Goal: Transaction & Acquisition: Purchase product/service

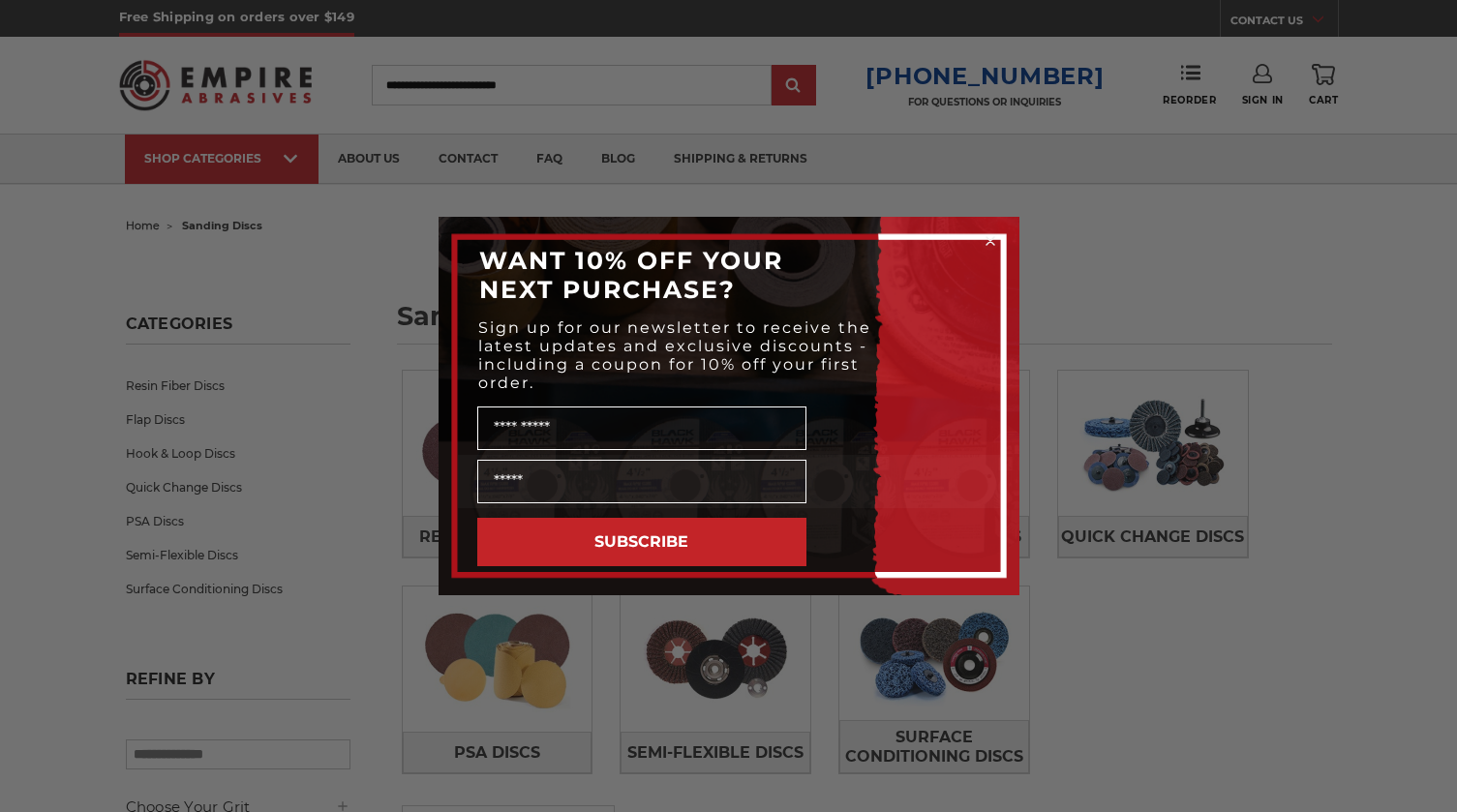
click at [990, 243] on circle "Close dialog" at bounding box center [989, 242] width 19 height 19
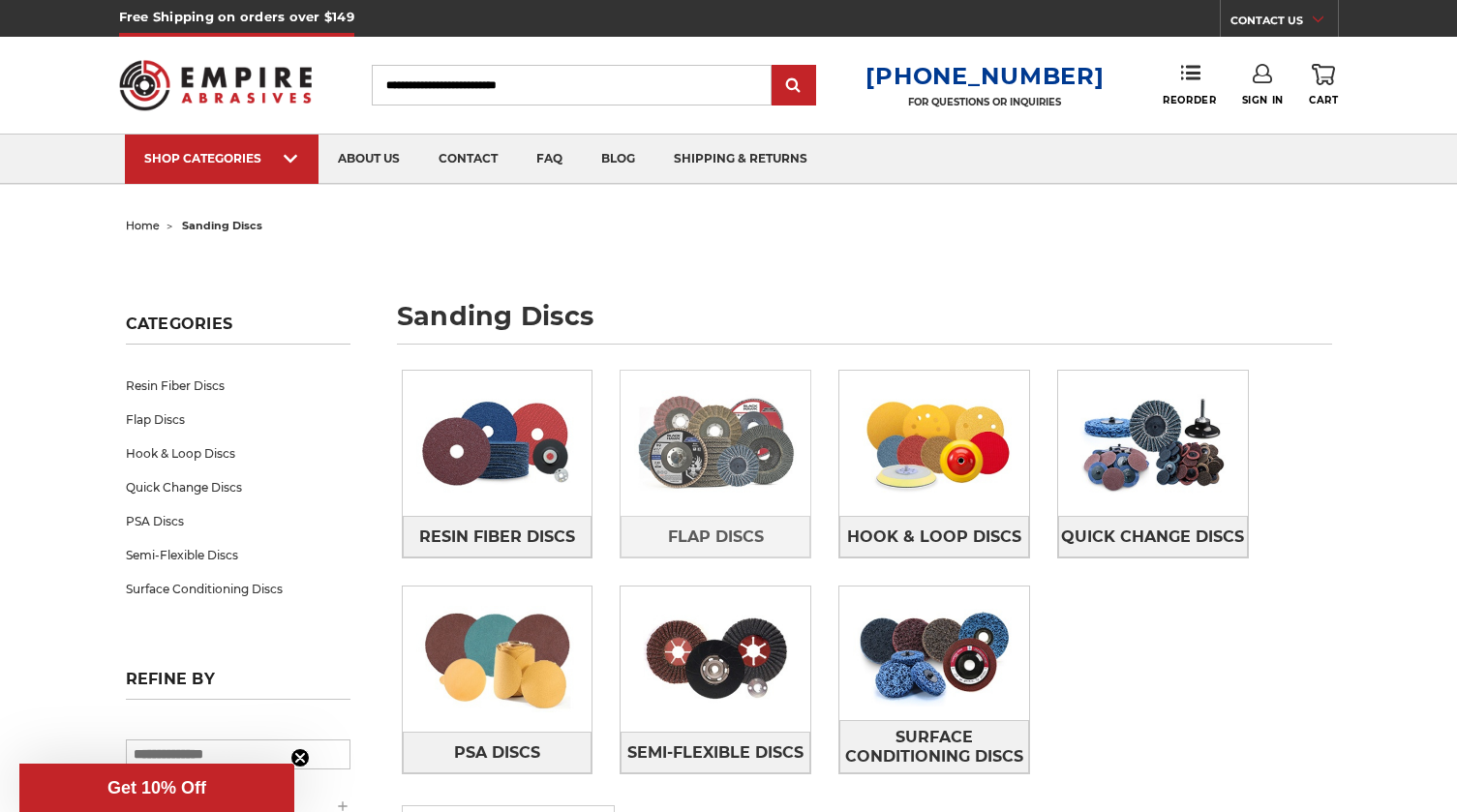
click at [718, 456] on img at bounding box center [716, 443] width 190 height 134
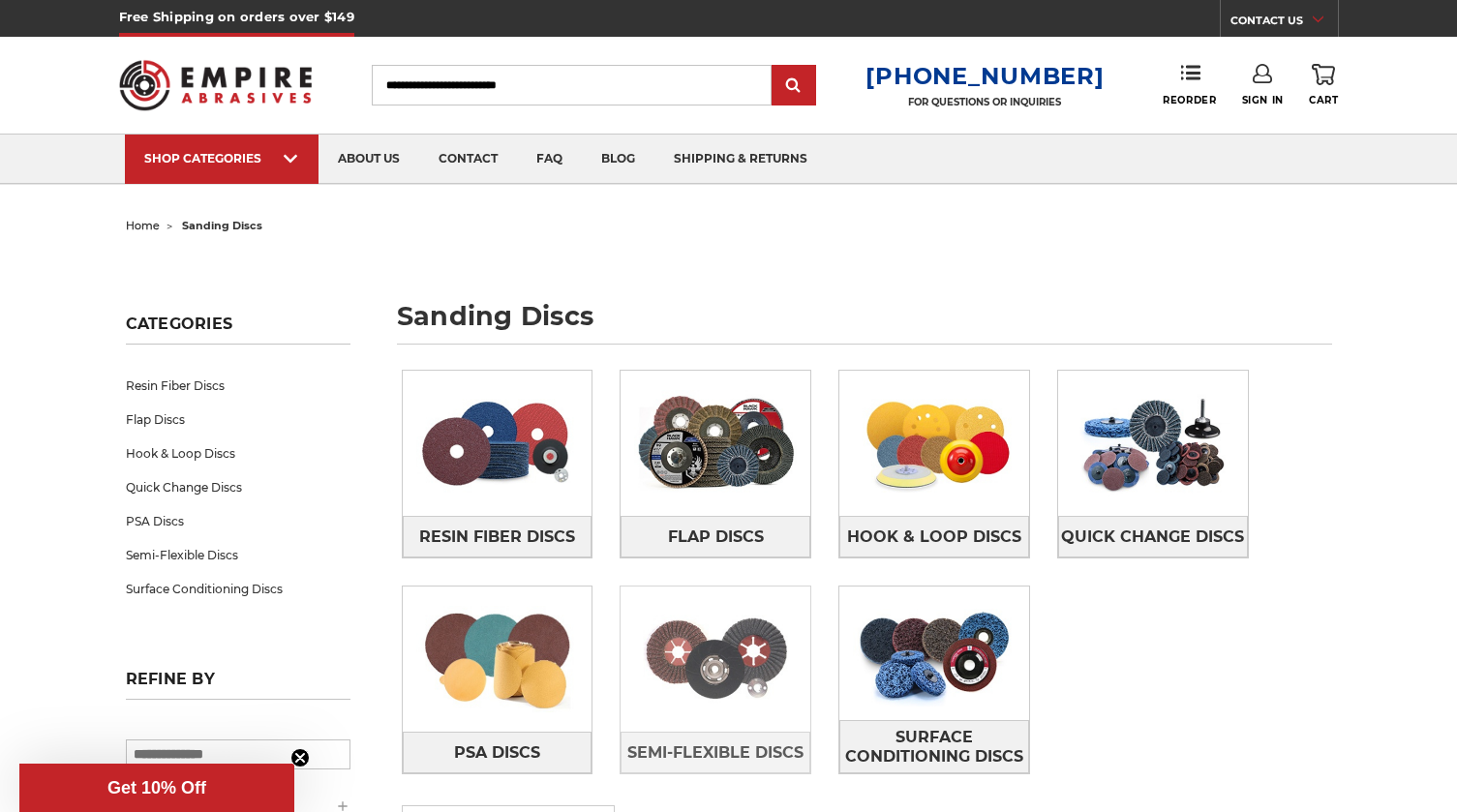
click at [758, 691] on img at bounding box center [716, 659] width 190 height 134
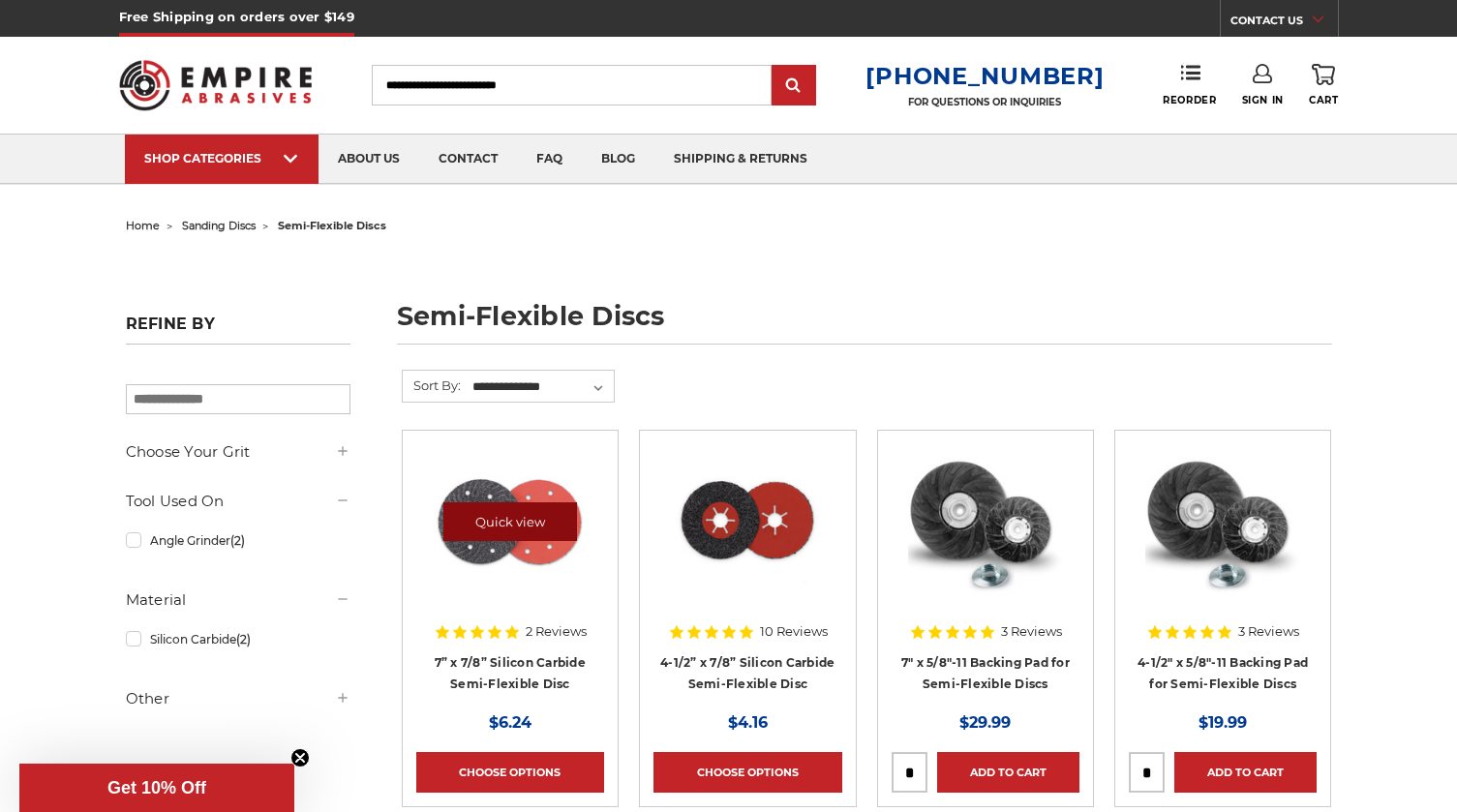
click at [477, 518] on link "Quick view" at bounding box center [510, 521] width 134 height 39
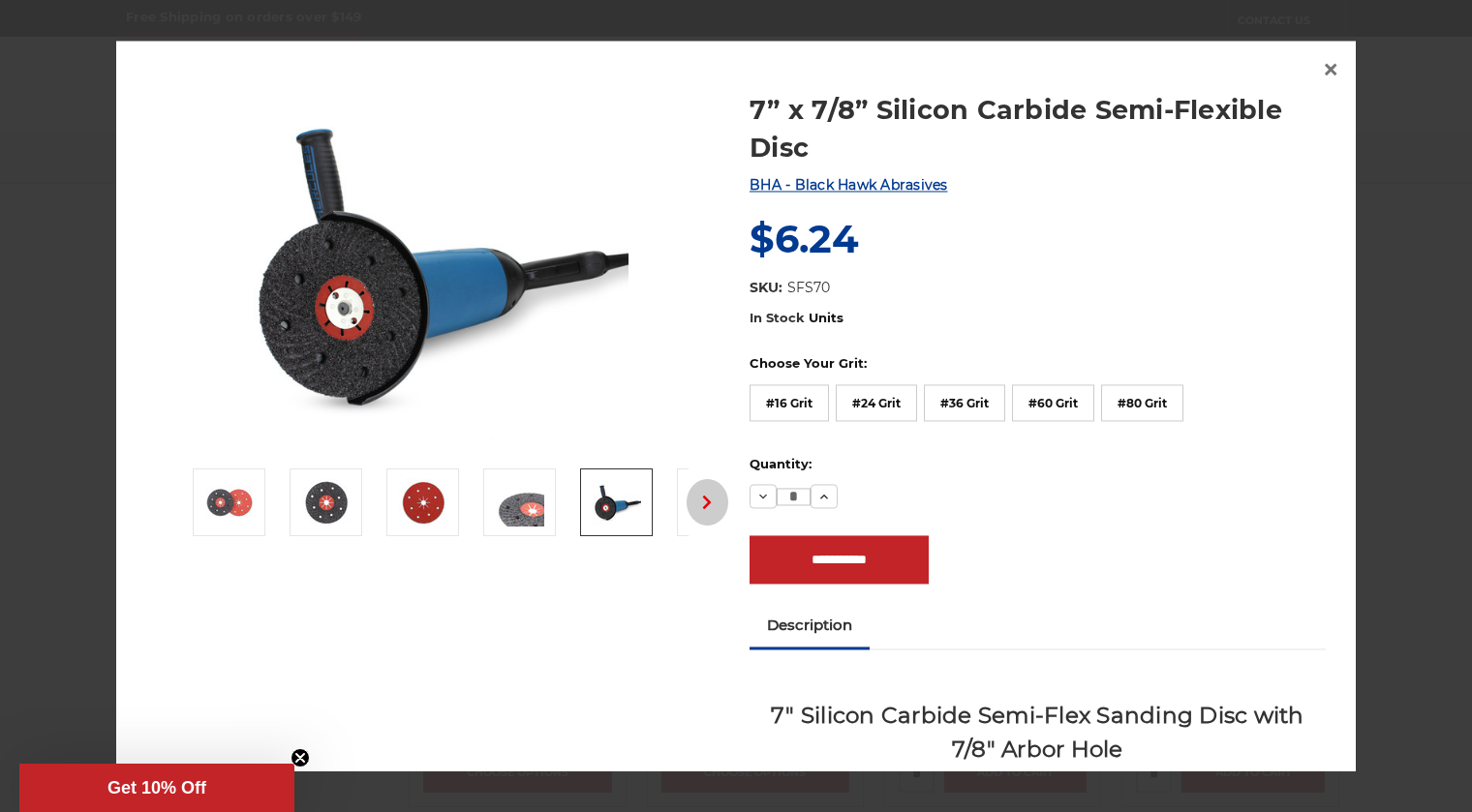
click at [703, 502] on use "button" at bounding box center [707, 504] width 8 height 14
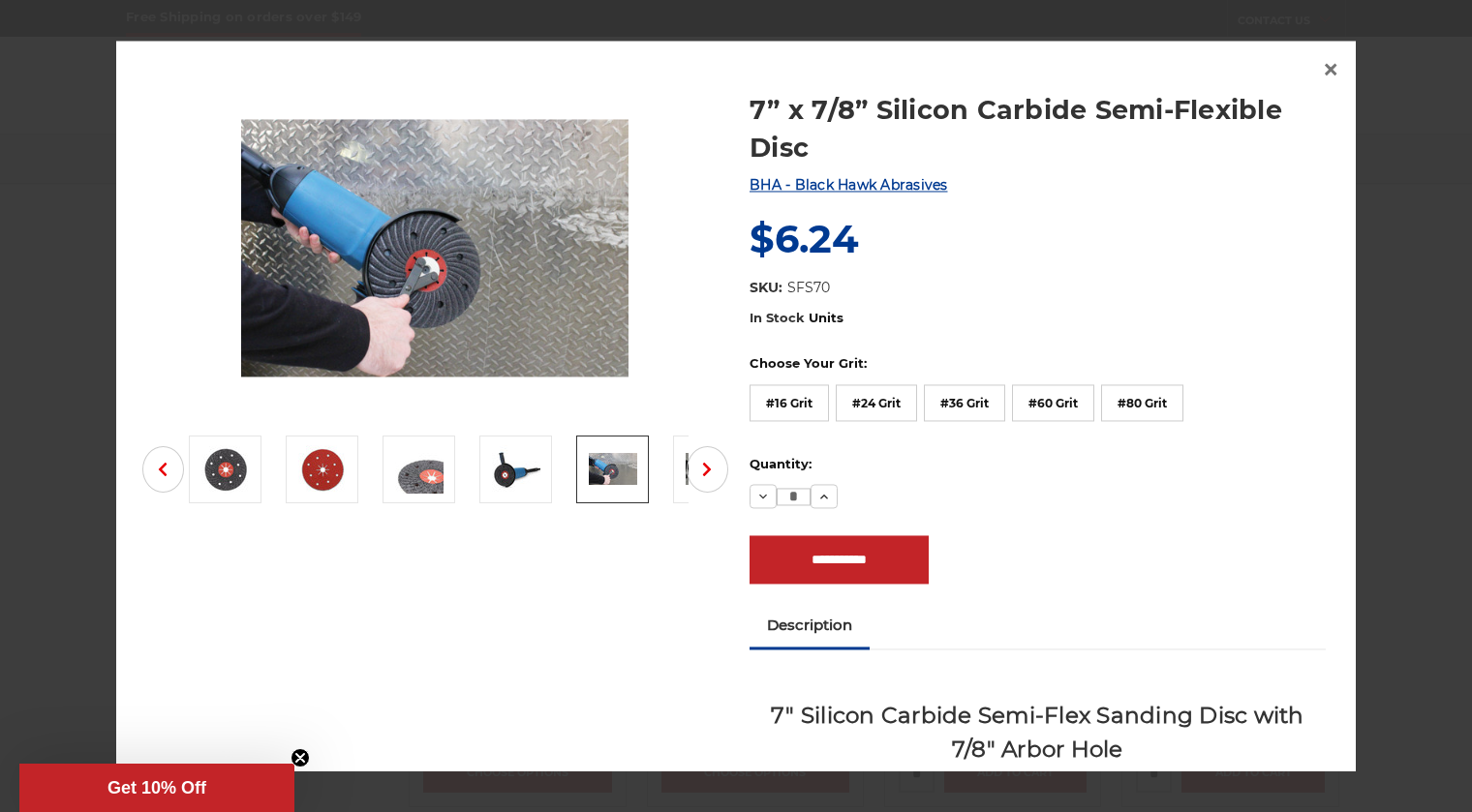
click at [692, 474] on button "Next" at bounding box center [707, 470] width 42 height 47
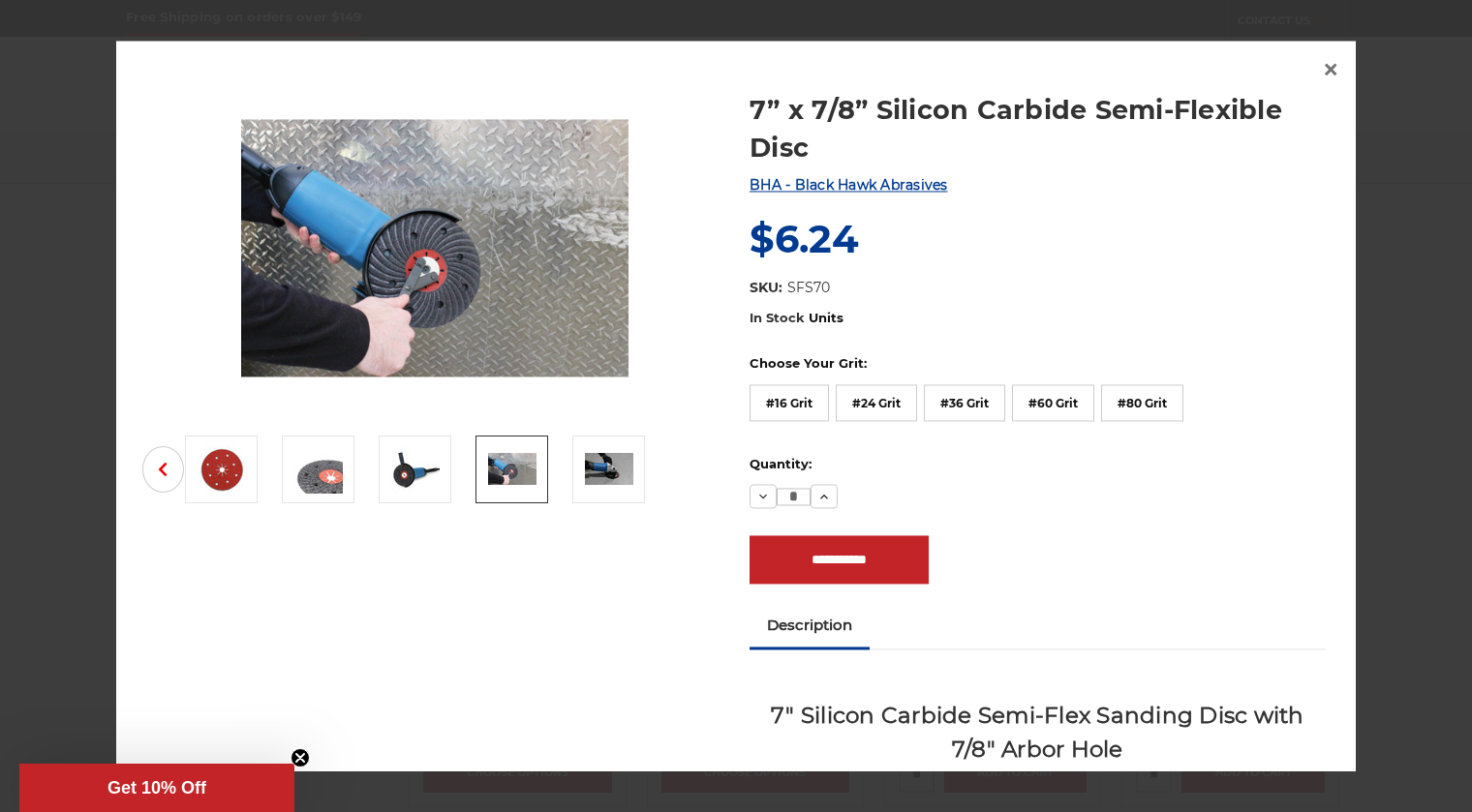
click at [694, 472] on ul "Previous Next" at bounding box center [435, 472] width 584 height 73
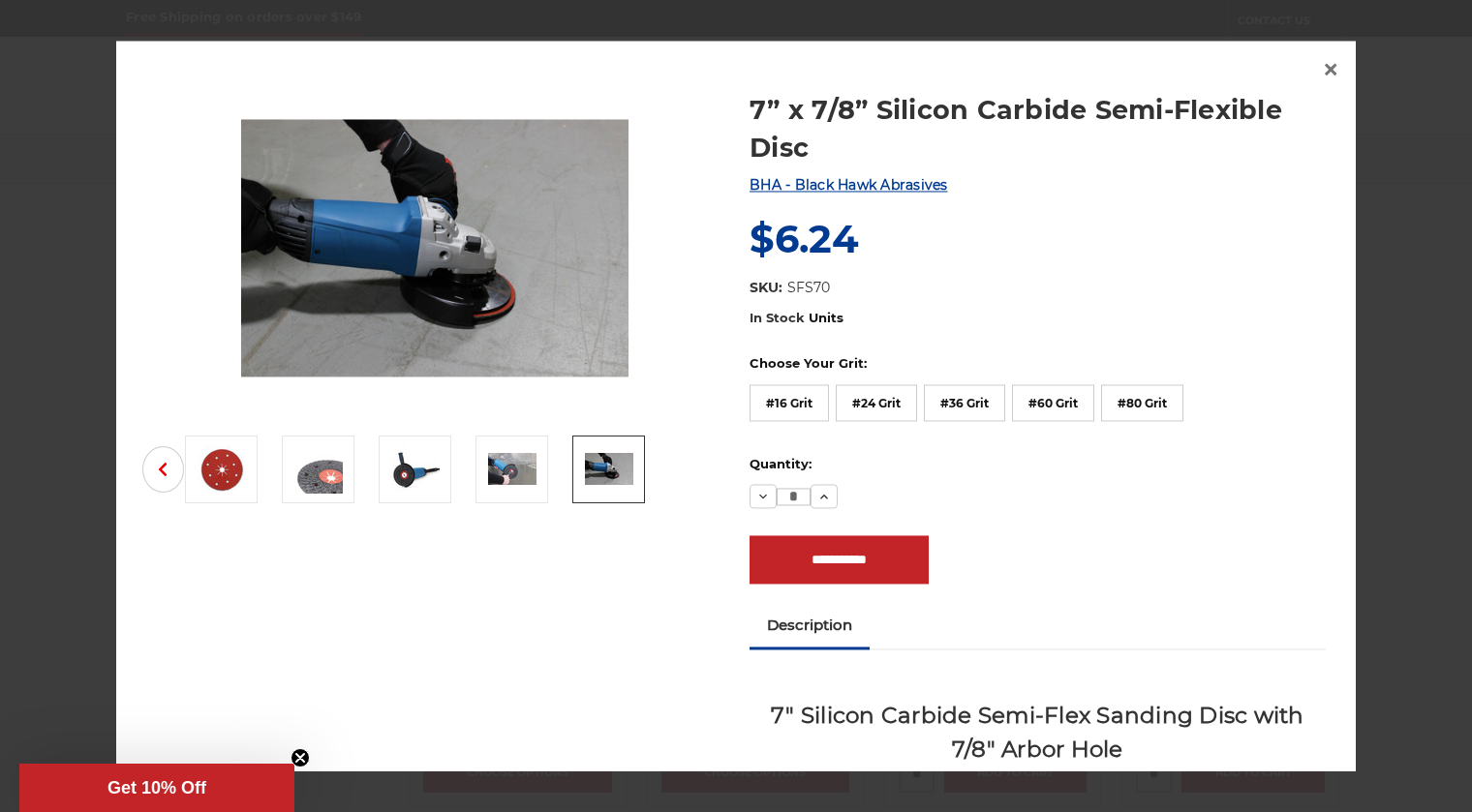
click at [601, 467] on img at bounding box center [608, 470] width 49 height 32
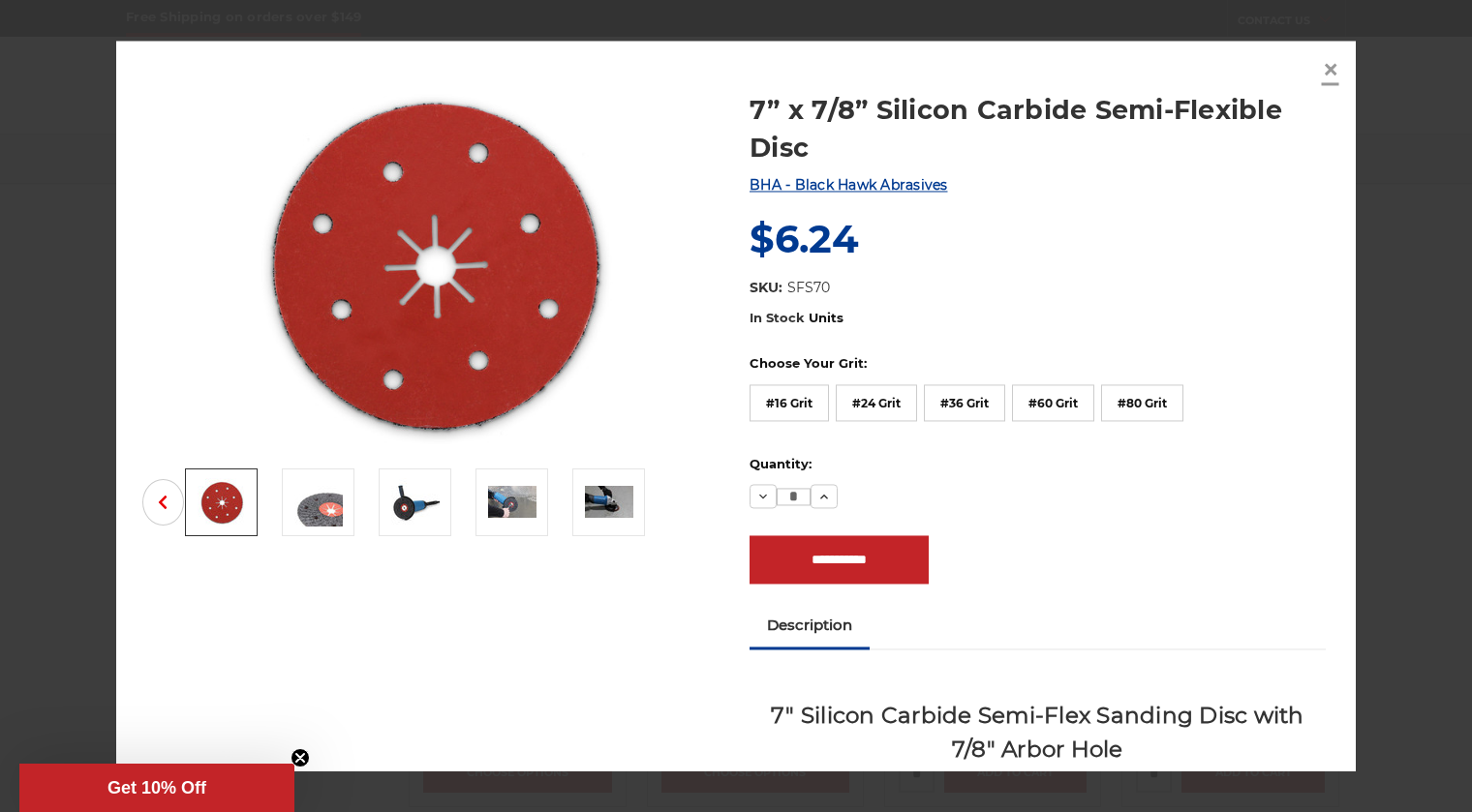
click at [1331, 68] on span "×" at bounding box center [1330, 70] width 18 height 38
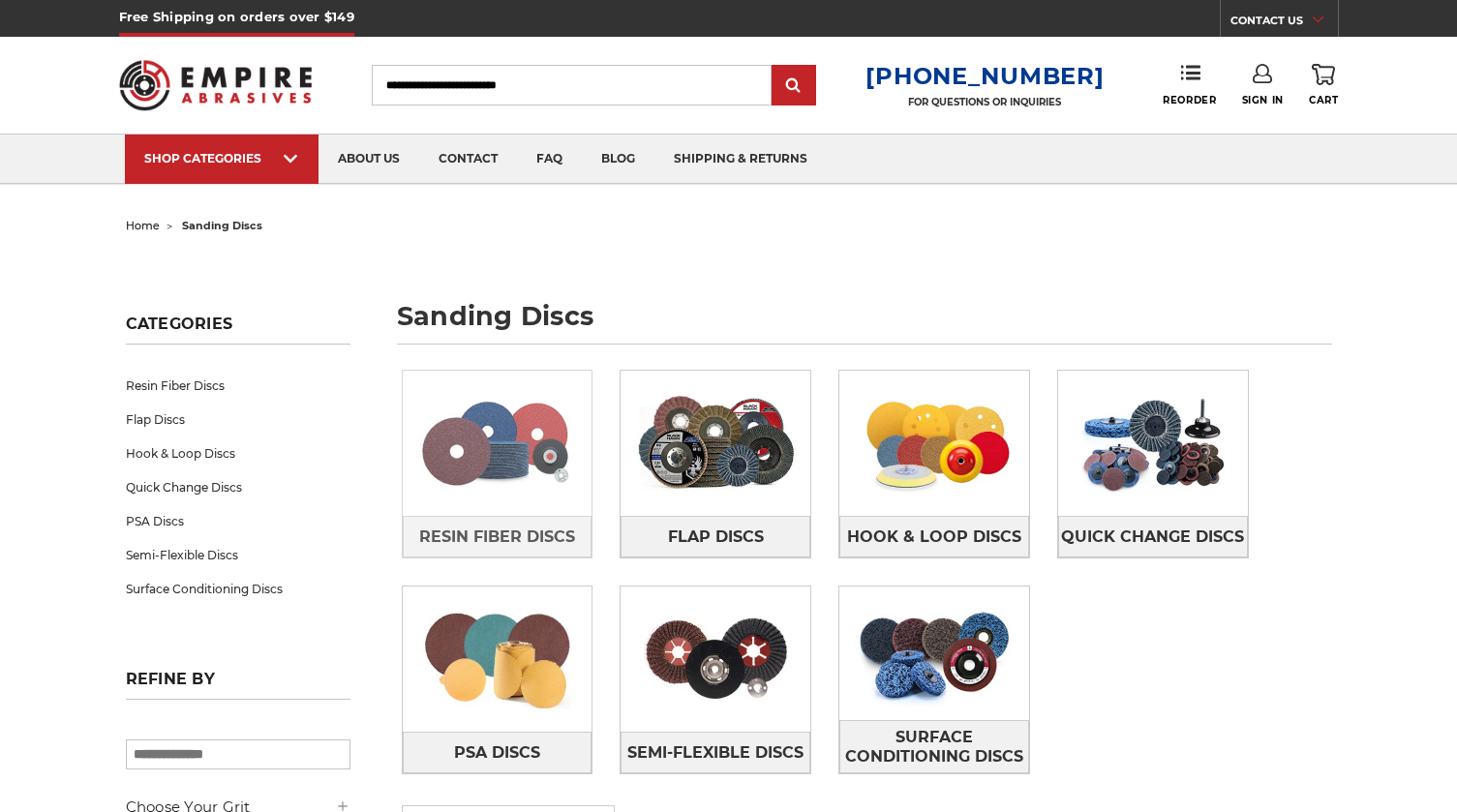
click at [467, 465] on img at bounding box center [498, 443] width 190 height 134
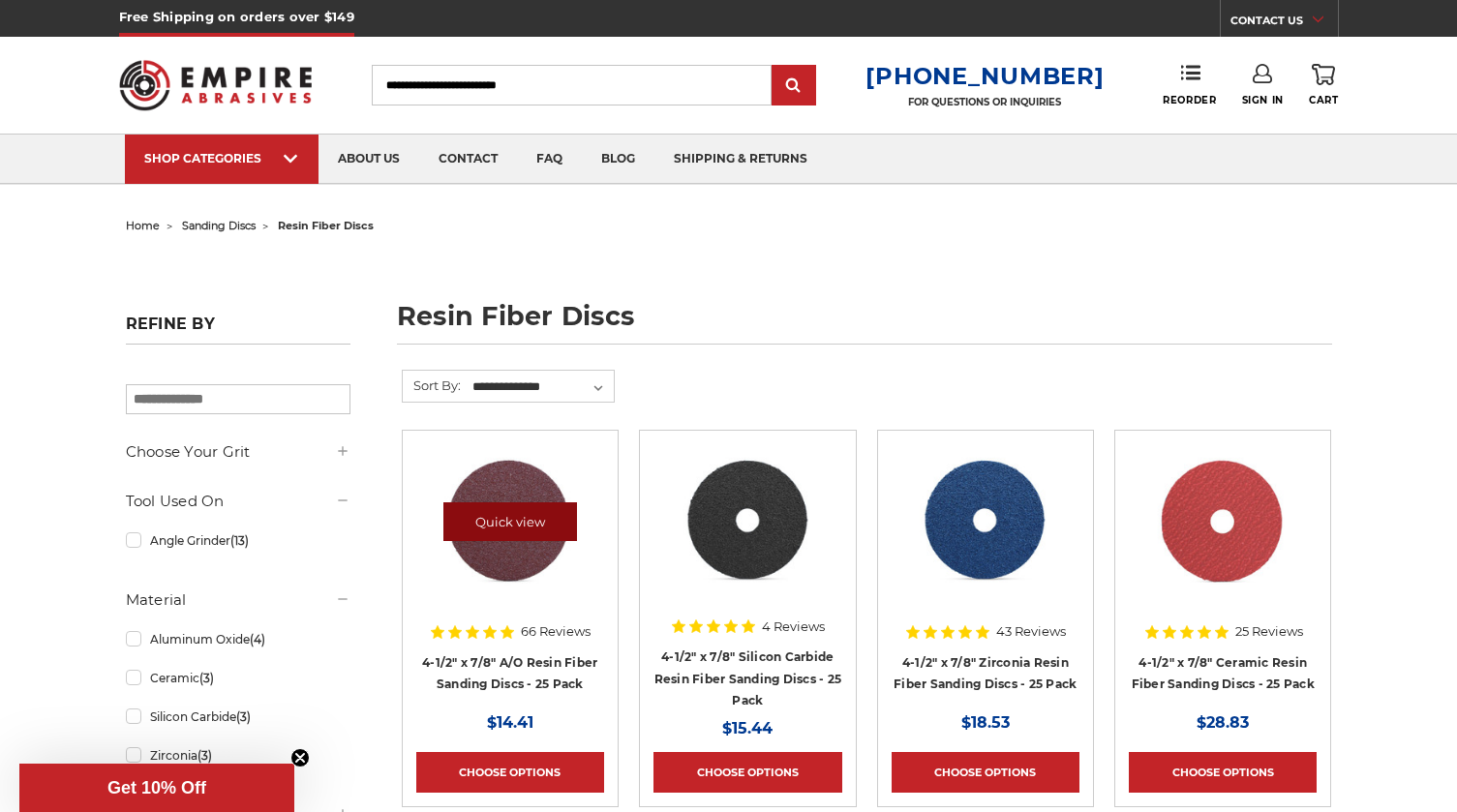
click at [523, 521] on link "Quick view" at bounding box center [510, 521] width 134 height 39
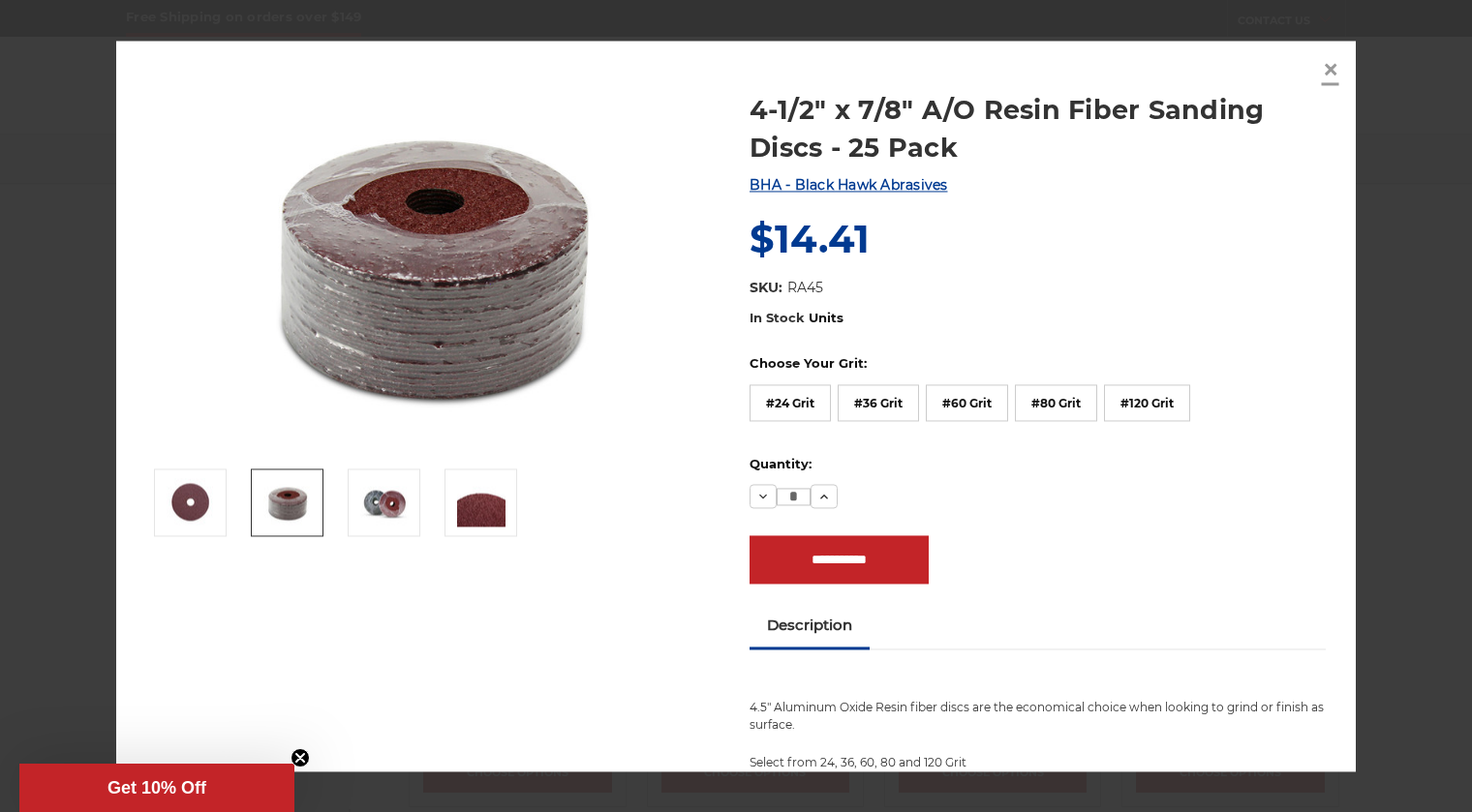
click at [1329, 69] on span "×" at bounding box center [1330, 70] width 18 height 38
